Goal: Feedback & Contribution: Leave review/rating

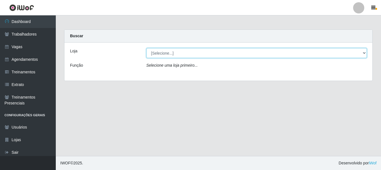
click at [174, 52] on select "[Selecione...] [GEOGRAPHIC_DATA] - [GEOGRAPHIC_DATA]" at bounding box center [257, 53] width 221 height 10
select select "524"
click at [147, 48] on select "[Selecione...] [GEOGRAPHIC_DATA] - [GEOGRAPHIC_DATA]" at bounding box center [257, 53] width 221 height 10
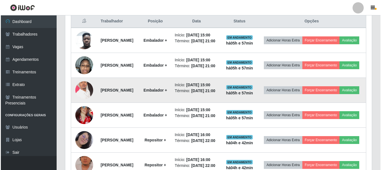
scroll to position [223, 0]
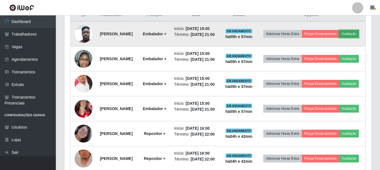
click at [339, 38] on button "Avaliação" at bounding box center [349, 34] width 20 height 8
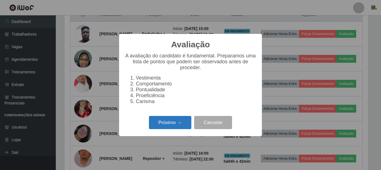
click at [172, 123] on button "Próximo →" at bounding box center [170, 122] width 42 height 13
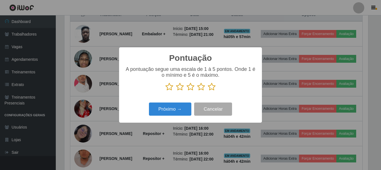
click at [213, 89] on icon at bounding box center [212, 86] width 8 height 8
click at [208, 91] on input "radio" at bounding box center [208, 91] width 0 height 0
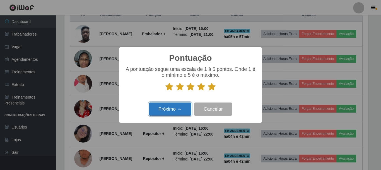
click at [178, 106] on button "Próximo →" at bounding box center [170, 108] width 42 height 13
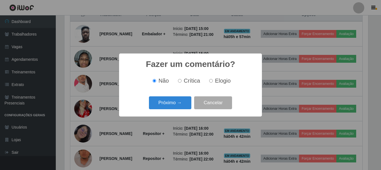
click at [225, 77] on span "Elogio" at bounding box center [223, 80] width 16 height 6
click at [213, 79] on input "Elogio" at bounding box center [211, 81] width 4 height 4
radio input "true"
click at [180, 101] on button "Próximo →" at bounding box center [170, 102] width 42 height 13
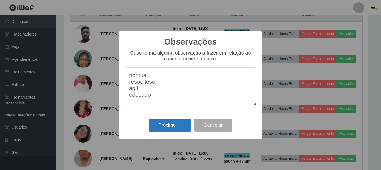
type textarea "pontual respeitoso agil educado"
click at [168, 125] on button "Próximo →" at bounding box center [170, 124] width 42 height 13
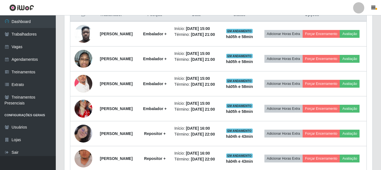
scroll to position [116, 307]
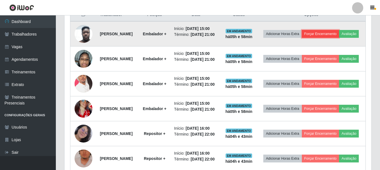
click at [336, 32] on button "Forçar Encerramento" at bounding box center [320, 34] width 37 height 8
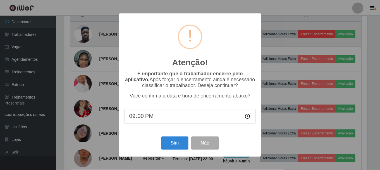
scroll to position [116, 304]
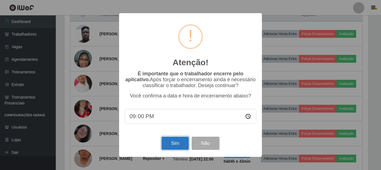
click at [179, 142] on button "Sim" at bounding box center [175, 142] width 27 height 13
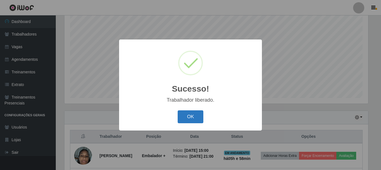
click at [187, 116] on button "OK" at bounding box center [191, 116] width 26 height 13
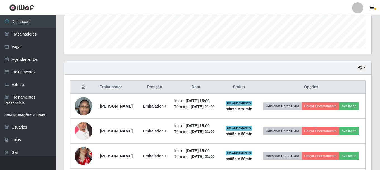
scroll to position [158, 0]
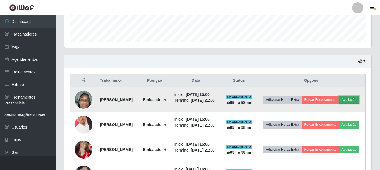
click at [339, 103] on button "Avaliação" at bounding box center [349, 100] width 20 height 8
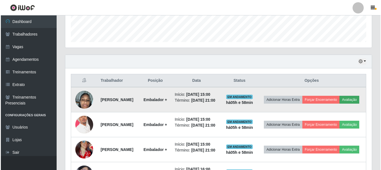
scroll to position [116, 304]
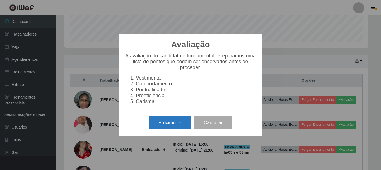
click at [183, 121] on button "Próximo →" at bounding box center [170, 122] width 42 height 13
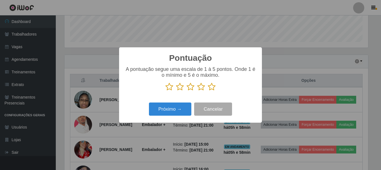
scroll to position [279136, 278948]
click at [214, 88] on icon at bounding box center [212, 86] width 8 height 8
click at [208, 91] on input "radio" at bounding box center [208, 91] width 0 height 0
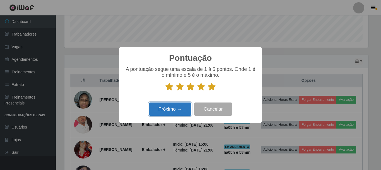
click at [185, 110] on button "Próximo →" at bounding box center [170, 108] width 42 height 13
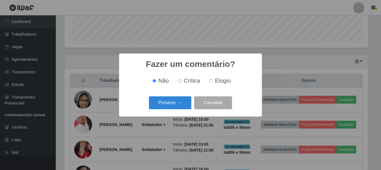
click at [220, 80] on span "Elogio" at bounding box center [223, 80] width 16 height 6
click at [213, 80] on input "Elogio" at bounding box center [211, 81] width 4 height 4
radio input "true"
click at [186, 105] on button "Próximo →" at bounding box center [170, 102] width 42 height 13
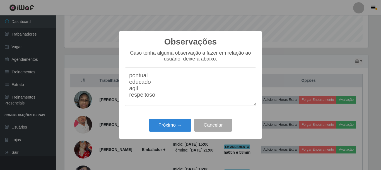
drag, startPoint x: 159, startPoint y: 100, endPoint x: 129, endPoint y: 78, distance: 37.5
click at [129, 78] on textarea "pontual educado agil respeitoso" at bounding box center [191, 86] width 132 height 38
type textarea "pontual educado agil respeitoso"
click at [164, 126] on button "Próximo →" at bounding box center [170, 124] width 42 height 13
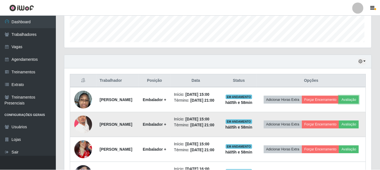
scroll to position [116, 307]
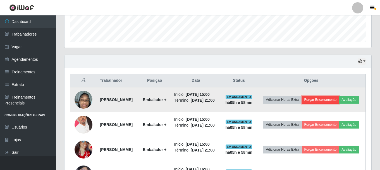
click at [335, 98] on button "Forçar Encerramento" at bounding box center [320, 100] width 37 height 8
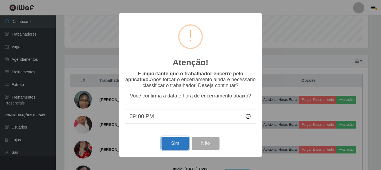
click at [182, 144] on button "Sim" at bounding box center [175, 142] width 27 height 13
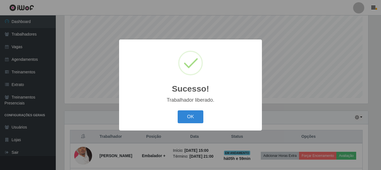
click at [204, 116] on div "OK Cancel" at bounding box center [191, 116] width 132 height 16
click at [197, 117] on button "OK" at bounding box center [191, 116] width 26 height 13
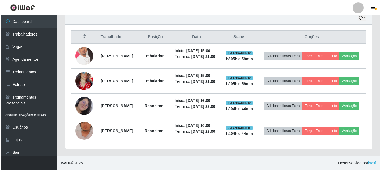
scroll to position [218, 0]
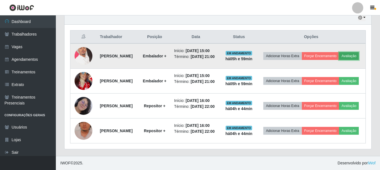
click at [339, 52] on button "Avaliação" at bounding box center [349, 56] width 20 height 8
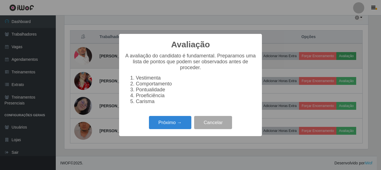
scroll to position [116, 304]
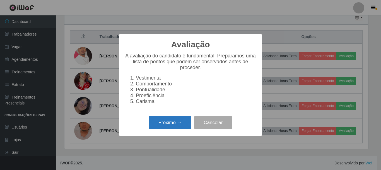
click at [176, 123] on button "Próximo →" at bounding box center [170, 122] width 42 height 13
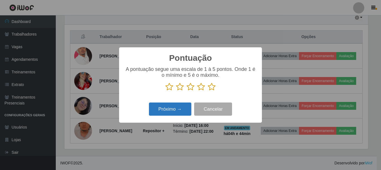
scroll to position [279136, 278948]
click at [211, 87] on icon at bounding box center [212, 86] width 8 height 8
click at [208, 91] on input "radio" at bounding box center [208, 91] width 0 height 0
click at [180, 107] on button "Próximo →" at bounding box center [170, 108] width 42 height 13
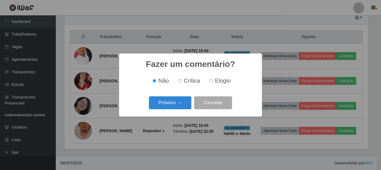
click at [212, 80] on input "Elogio" at bounding box center [211, 81] width 4 height 4
radio input "true"
click at [180, 102] on button "Próximo →" at bounding box center [170, 102] width 42 height 13
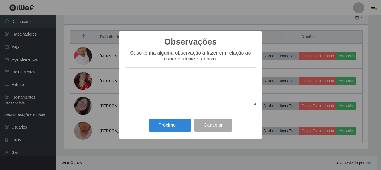
click at [163, 88] on textarea at bounding box center [191, 86] width 132 height 38
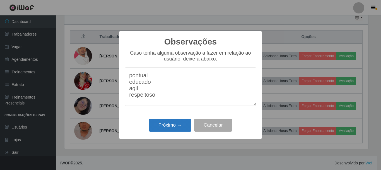
type textarea "pontual educado agil respeitoso"
click at [168, 121] on button "Próximo →" at bounding box center [170, 124] width 42 height 13
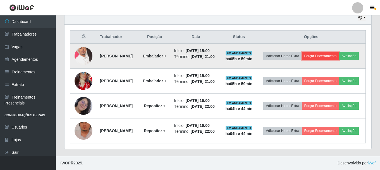
click at [333, 52] on button "Forçar Encerramento" at bounding box center [320, 56] width 37 height 8
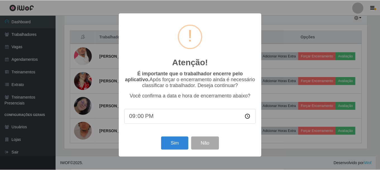
scroll to position [116, 304]
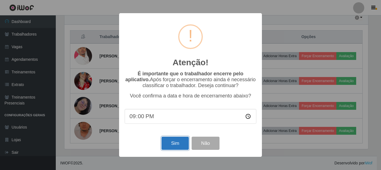
click at [181, 143] on button "Sim" at bounding box center [175, 142] width 27 height 13
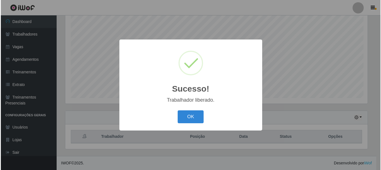
scroll to position [279136, 278948]
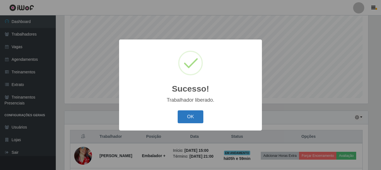
click at [191, 113] on button "OK" at bounding box center [191, 116] width 26 height 13
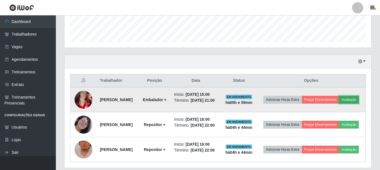
click at [339, 103] on button "Avaliação" at bounding box center [349, 100] width 20 height 8
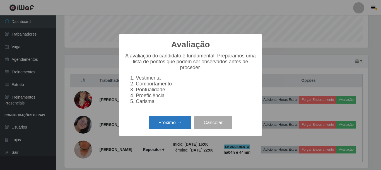
click at [170, 122] on button "Próximo →" at bounding box center [170, 122] width 42 height 13
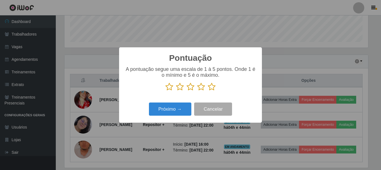
click at [211, 88] on icon at bounding box center [212, 86] width 8 height 8
click at [208, 91] on input "radio" at bounding box center [208, 91] width 0 height 0
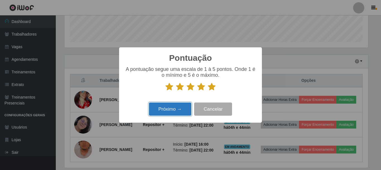
click at [174, 112] on button "Próximo →" at bounding box center [170, 108] width 42 height 13
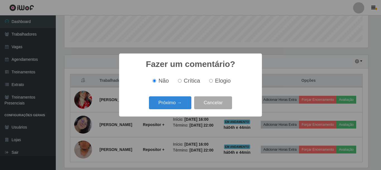
click at [217, 79] on span "Elogio" at bounding box center [223, 80] width 16 height 6
click at [213, 79] on input "Elogio" at bounding box center [211, 81] width 4 height 4
radio input "true"
click at [178, 104] on button "Próximo →" at bounding box center [170, 102] width 42 height 13
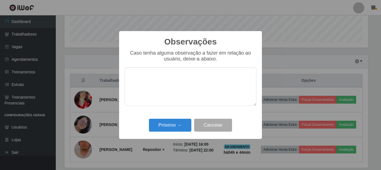
click at [175, 93] on textarea at bounding box center [191, 86] width 132 height 38
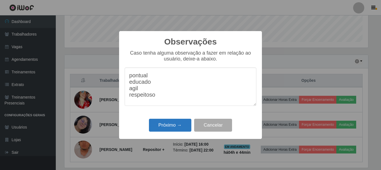
type textarea "pontual educado agil respeitoso"
click at [163, 126] on button "Próximo →" at bounding box center [170, 124] width 42 height 13
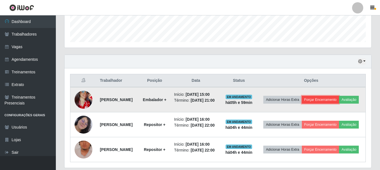
click at [339, 98] on button "Forçar Encerramento" at bounding box center [320, 100] width 37 height 8
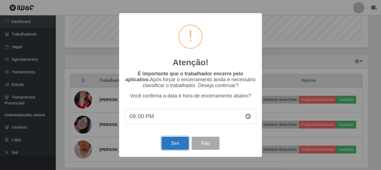
click at [188, 142] on button "Sim" at bounding box center [175, 142] width 27 height 13
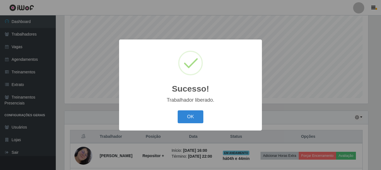
click at [195, 117] on button "OK" at bounding box center [191, 116] width 26 height 13
